Goal: Information Seeking & Learning: Find specific fact

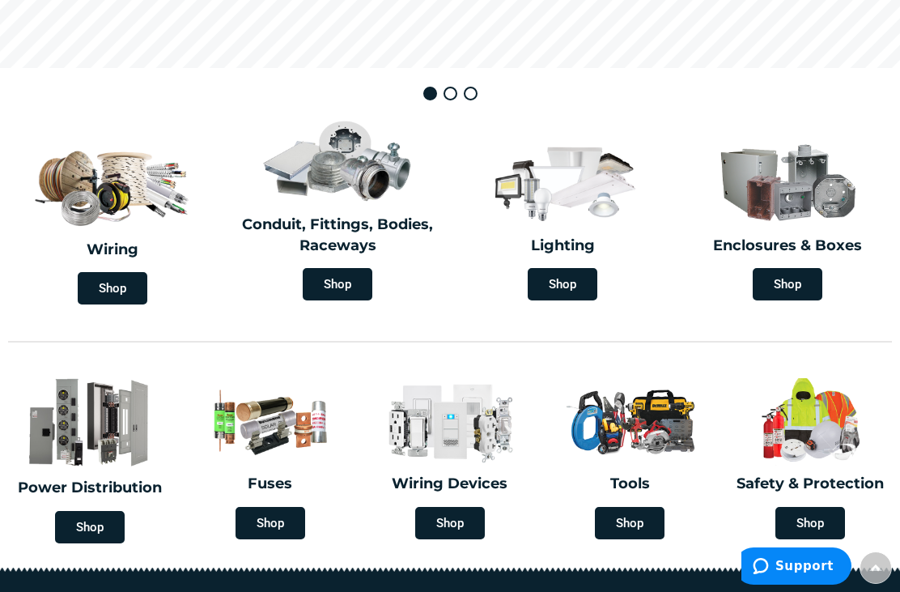
scroll to position [325, 0]
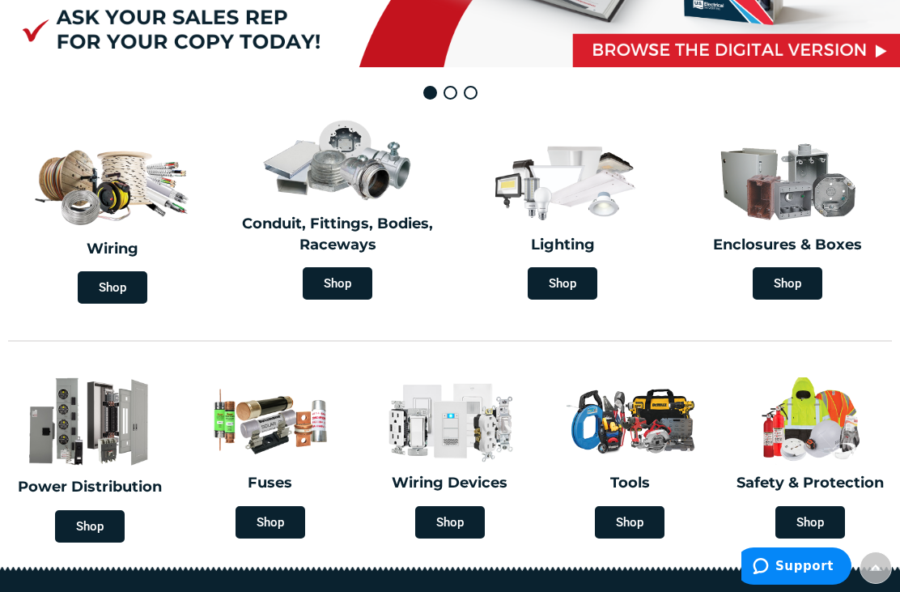
click at [362, 238] on h2 "Conduit, Fittings, Bodies, Raceways" at bounding box center [337, 234] width 201 height 41
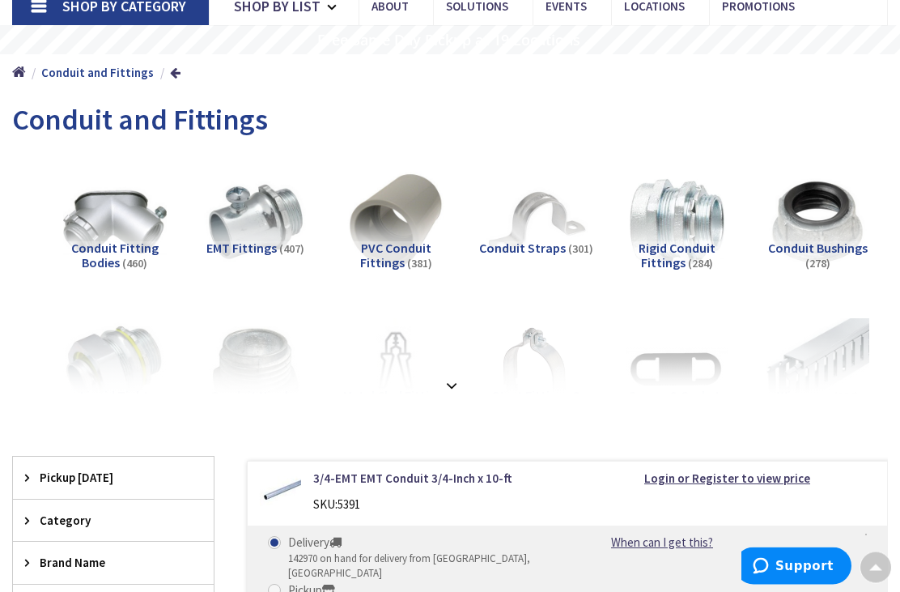
scroll to position [117, 0]
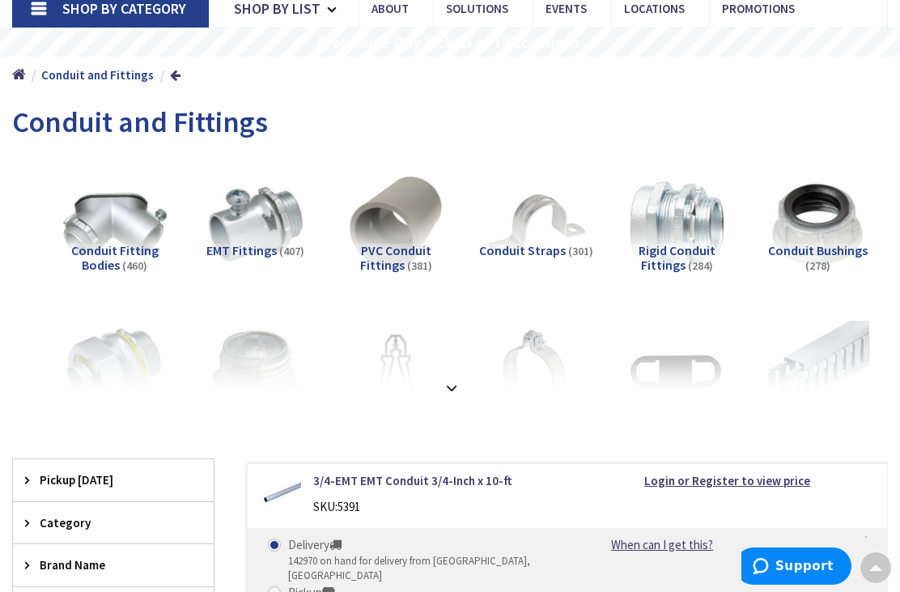
click at [456, 385] on strong at bounding box center [451, 388] width 19 height 18
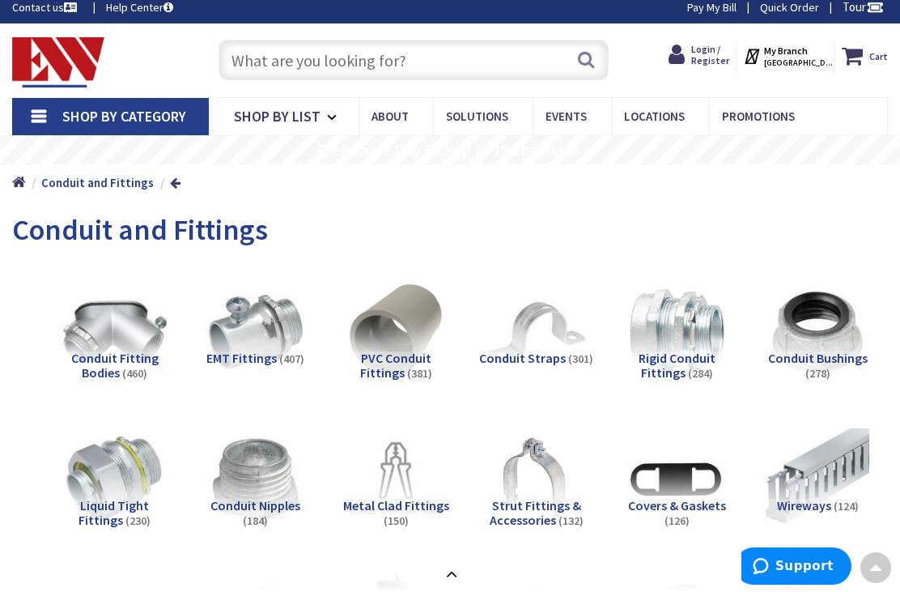
scroll to position [0, 0]
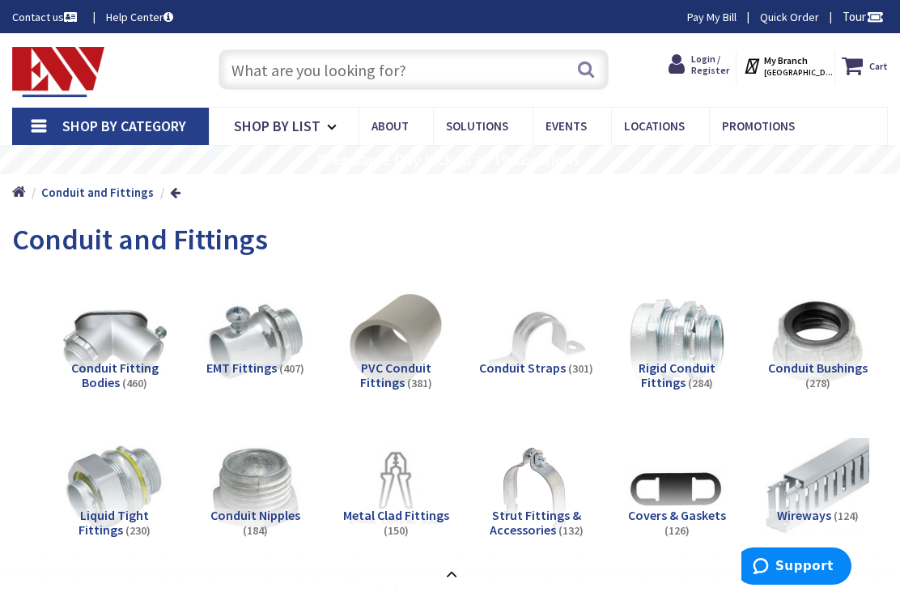
click at [435, 64] on input "text" at bounding box center [413, 69] width 391 height 40
click at [430, 71] on input "text" at bounding box center [413, 69] width 391 height 40
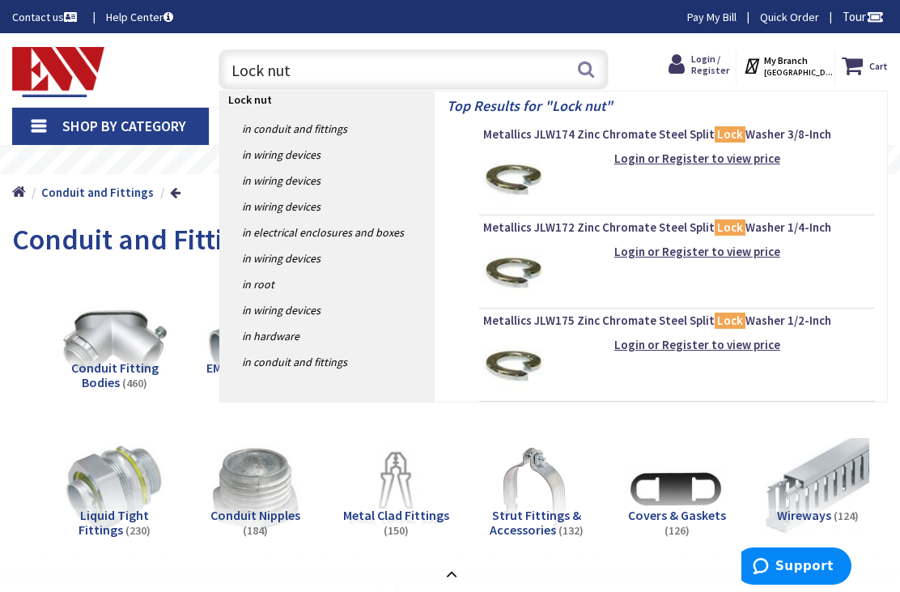
type input "Lock nuts"
